Goal: Communication & Community: Answer question/provide support

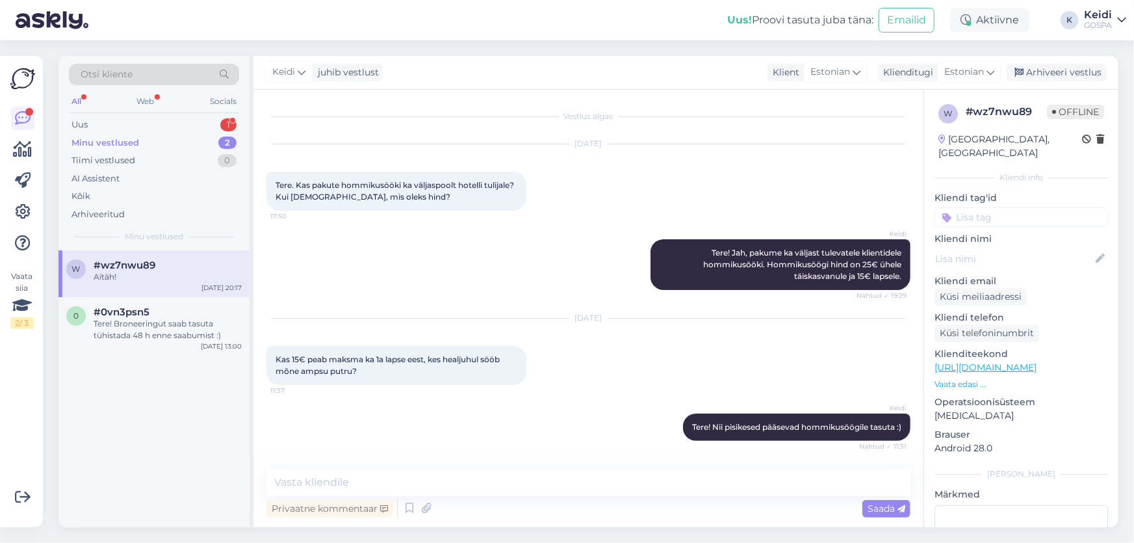
scroll to position [244, 0]
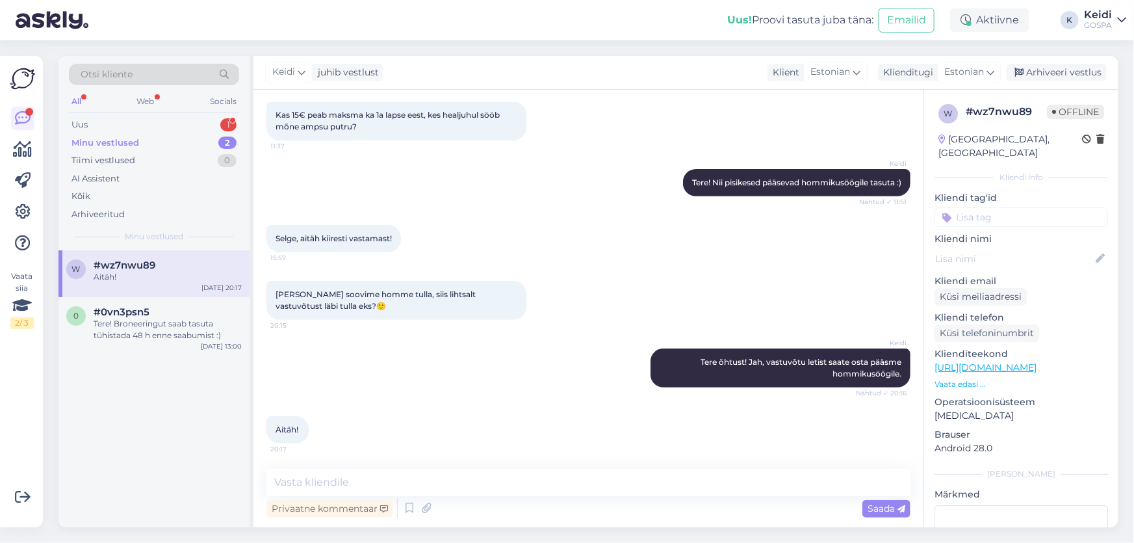
click at [144, 140] on div "Minu vestlused 2" at bounding box center [154, 143] width 170 height 18
click at [187, 117] on div "Uus 1" at bounding box center [154, 125] width 170 height 18
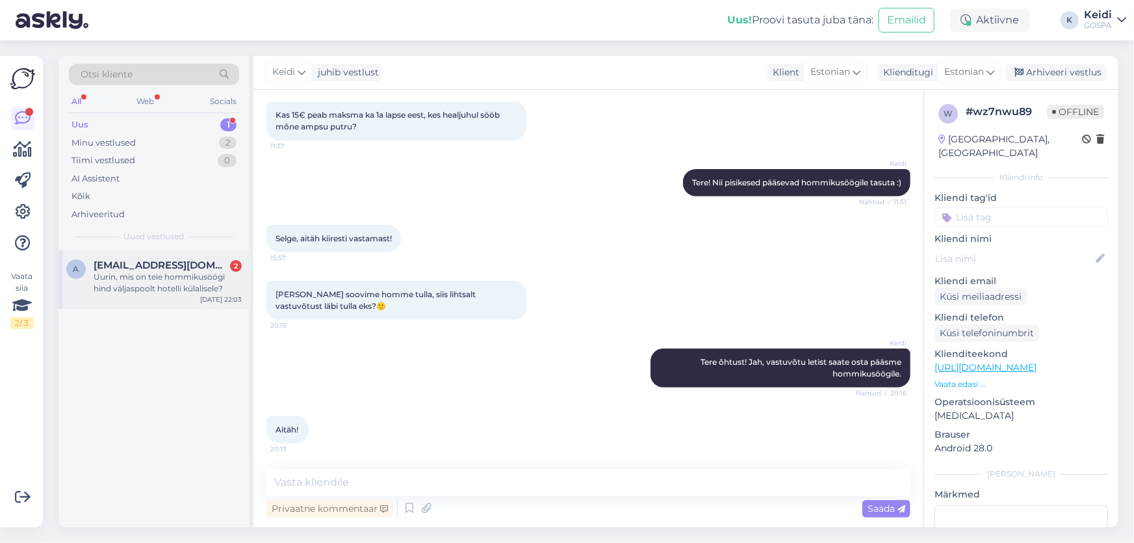
click at [158, 257] on div "a [EMAIL_ADDRESS][DOMAIN_NAME] 2 Uurin, mis on teie hommikusöögi hind väljaspoo…" at bounding box center [153, 279] width 191 height 58
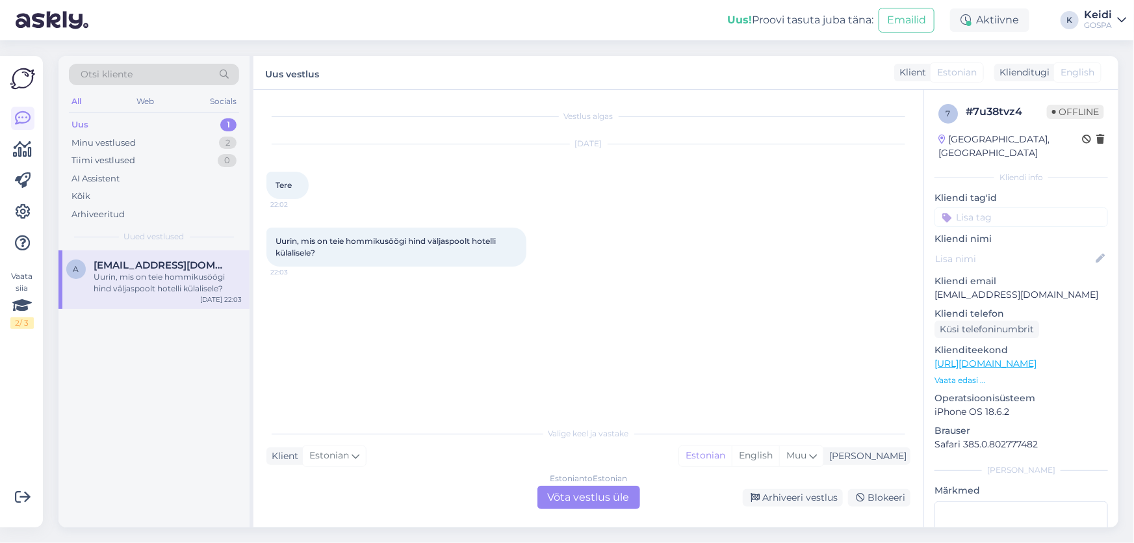
click at [597, 496] on div "Estonian to Estonian Võta vestlus üle" at bounding box center [589, 497] width 103 height 23
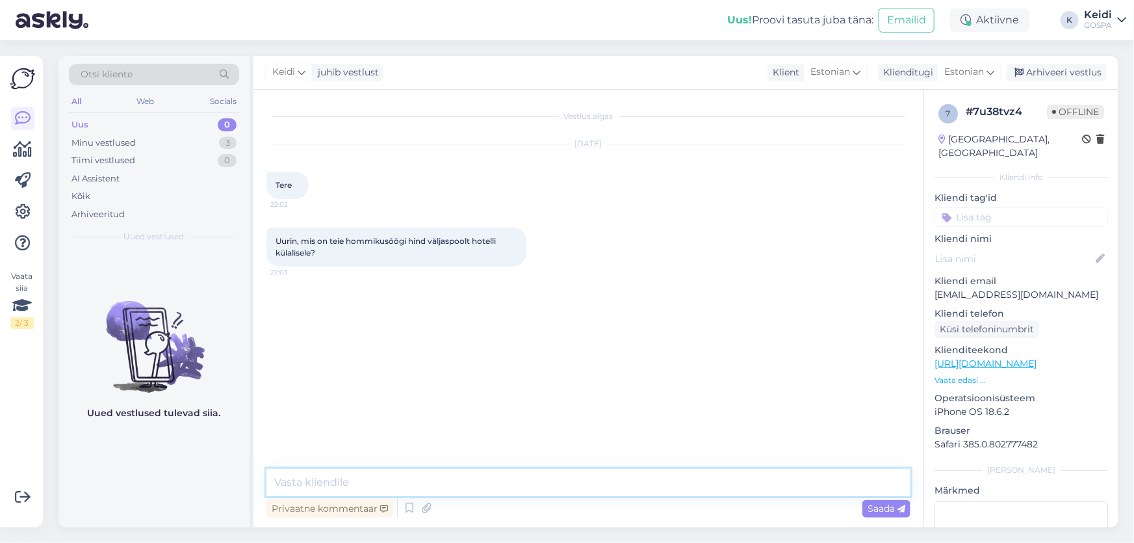
click at [378, 480] on textarea at bounding box center [588, 482] width 644 height 27
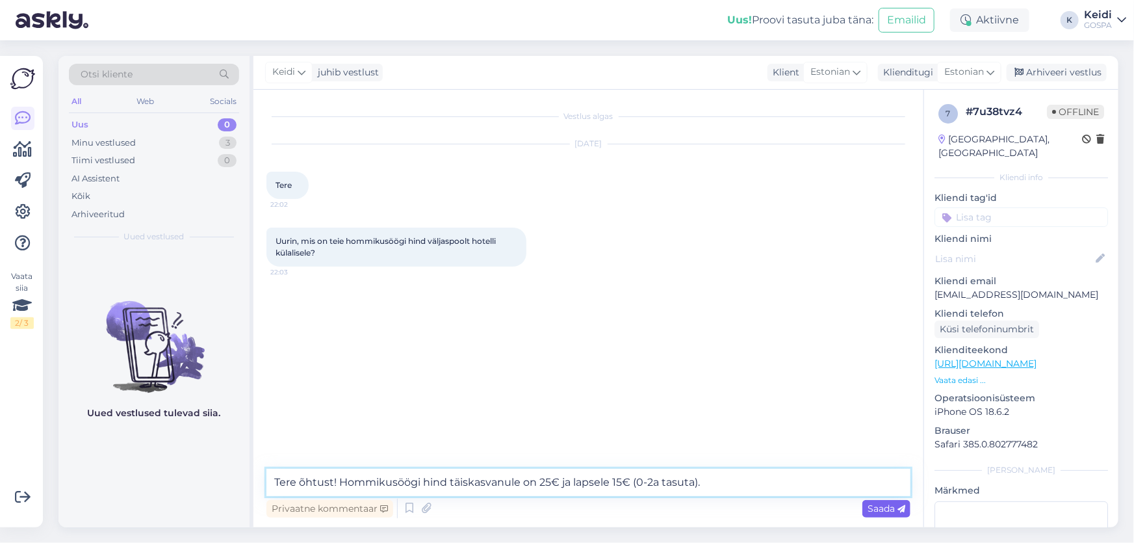
type textarea "Tere õhtust! Hommikusöögi hind täiskasvanule on 25€ ja lapsele 15€ (0-2a tasuta…"
click at [881, 505] on span "Saada" at bounding box center [887, 508] width 38 height 12
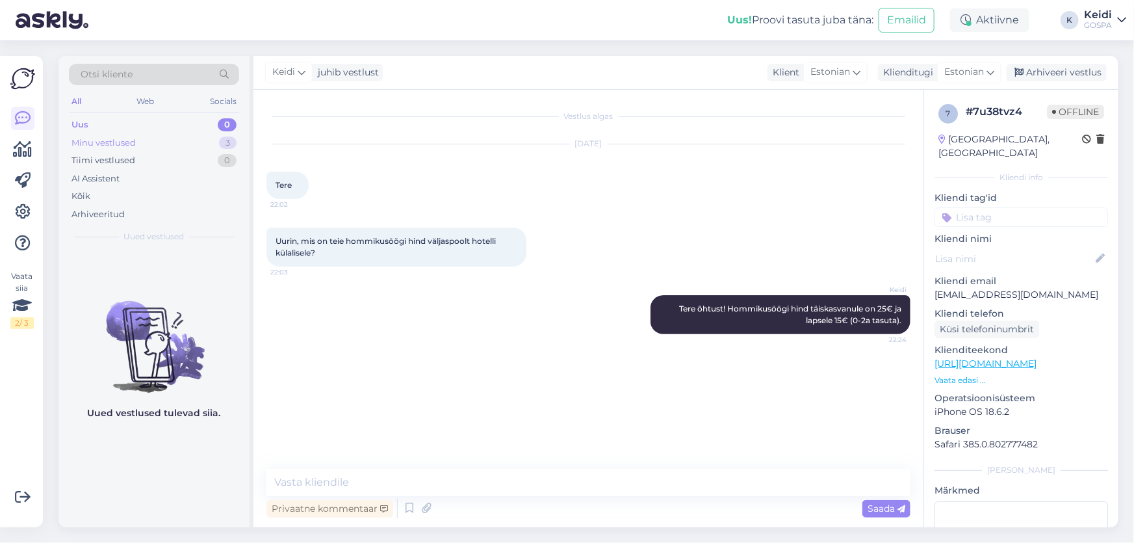
click at [144, 144] on div "Minu vestlused 3" at bounding box center [154, 143] width 170 height 18
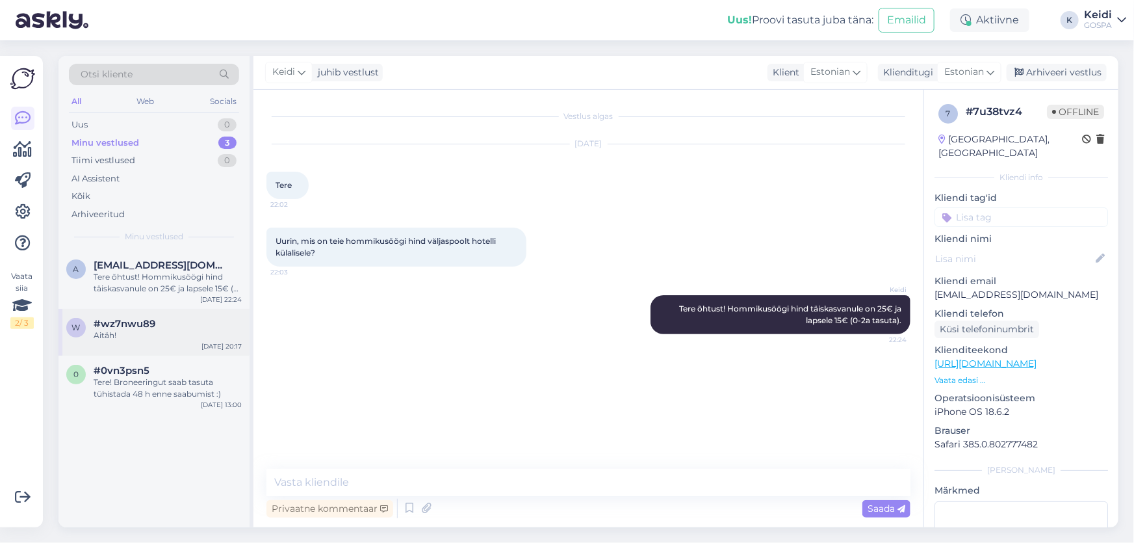
click at [149, 346] on div "w #wz7nwu89 Aitäh! [DATE] 20:17" at bounding box center [153, 332] width 191 height 47
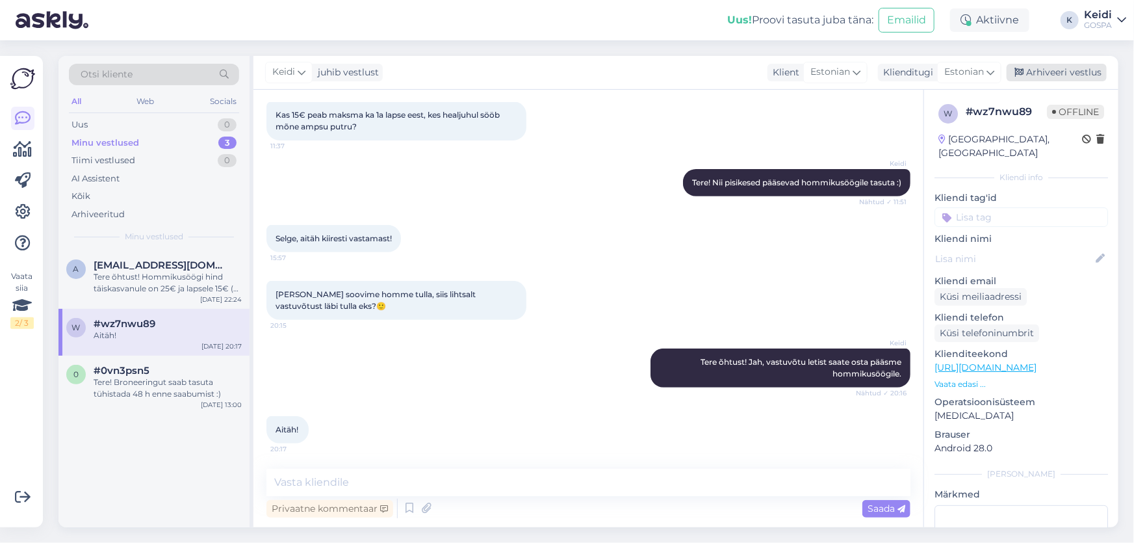
click at [1030, 75] on div "Arhiveeri vestlus" at bounding box center [1057, 73] width 100 height 18
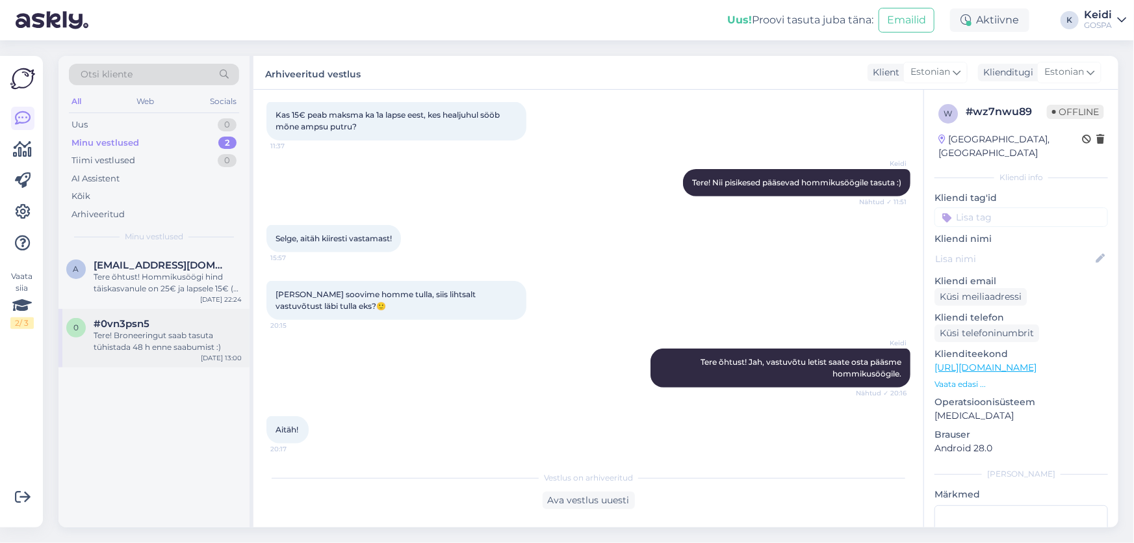
click at [159, 336] on div "Tere! Broneeringut saab tasuta tühistada 48 h enne saabumist :)" at bounding box center [168, 341] width 148 height 23
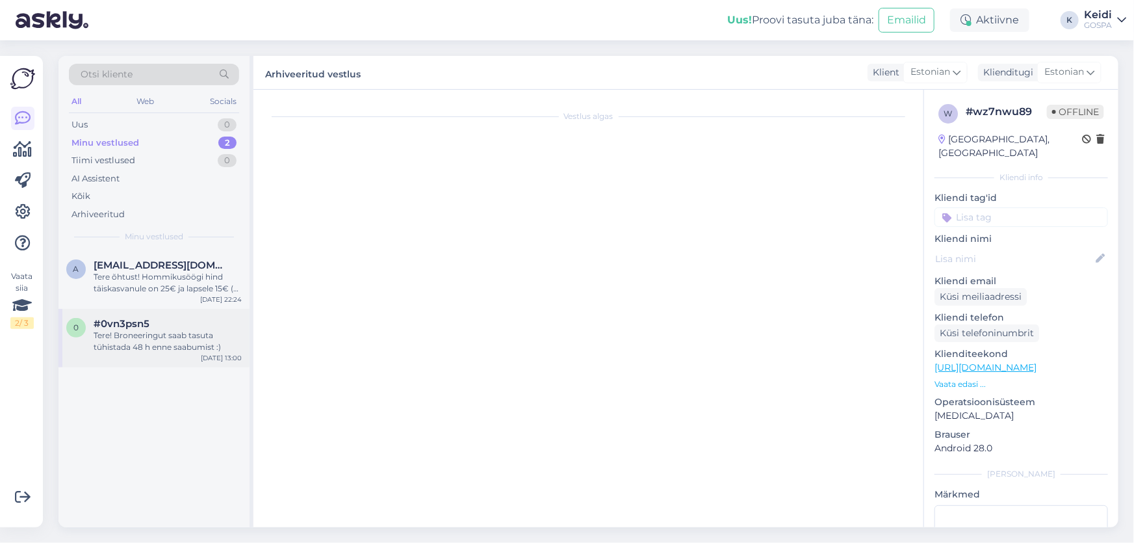
scroll to position [0, 0]
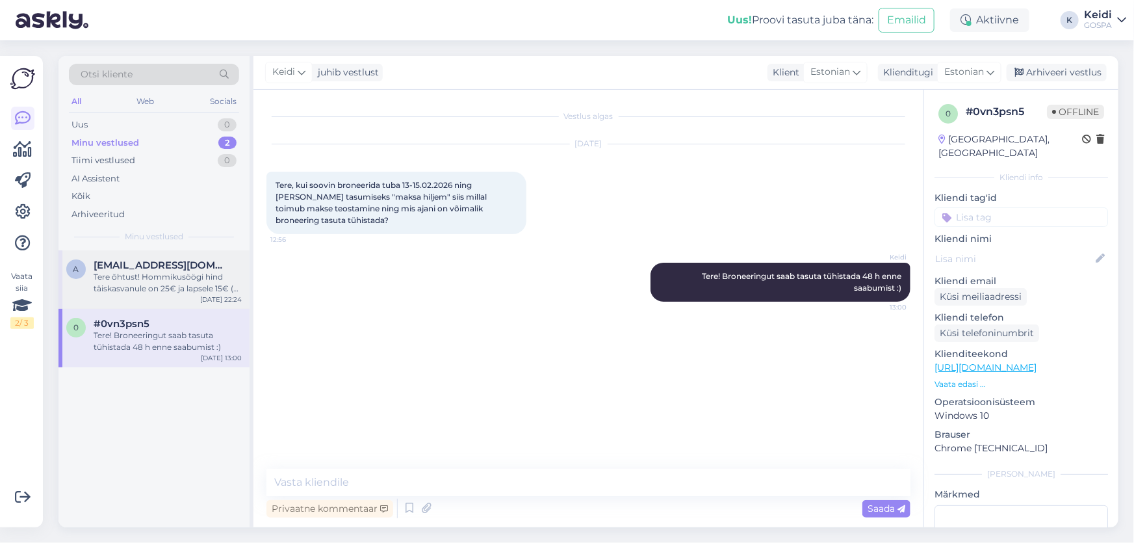
click at [153, 283] on div "Tere õhtust! Hommikusöögi hind täiskasvanule on 25€ ja lapsele 15€ (0-2a tasuta…" at bounding box center [168, 282] width 148 height 23
